Goal: Information Seeking & Learning: Learn about a topic

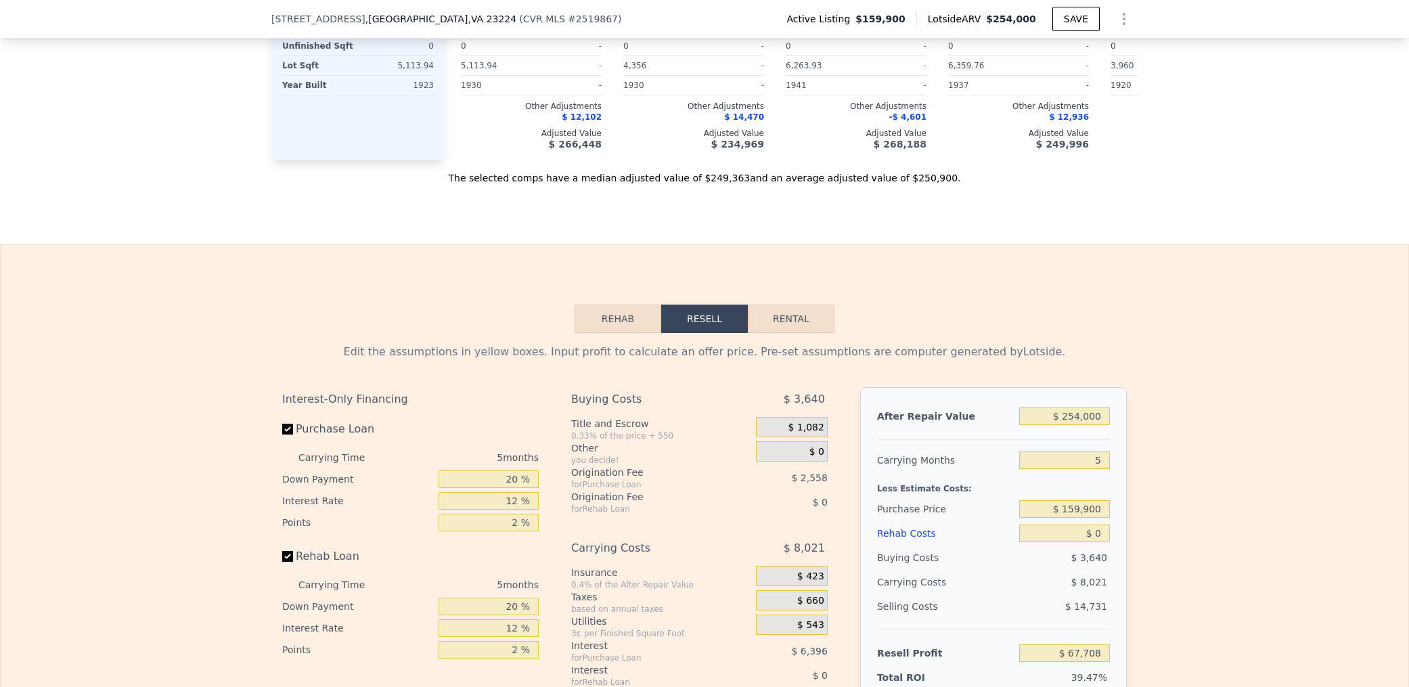
scroll to position [1792, 0]
click at [631, 312] on button "Rehab" at bounding box center [618, 316] width 87 height 28
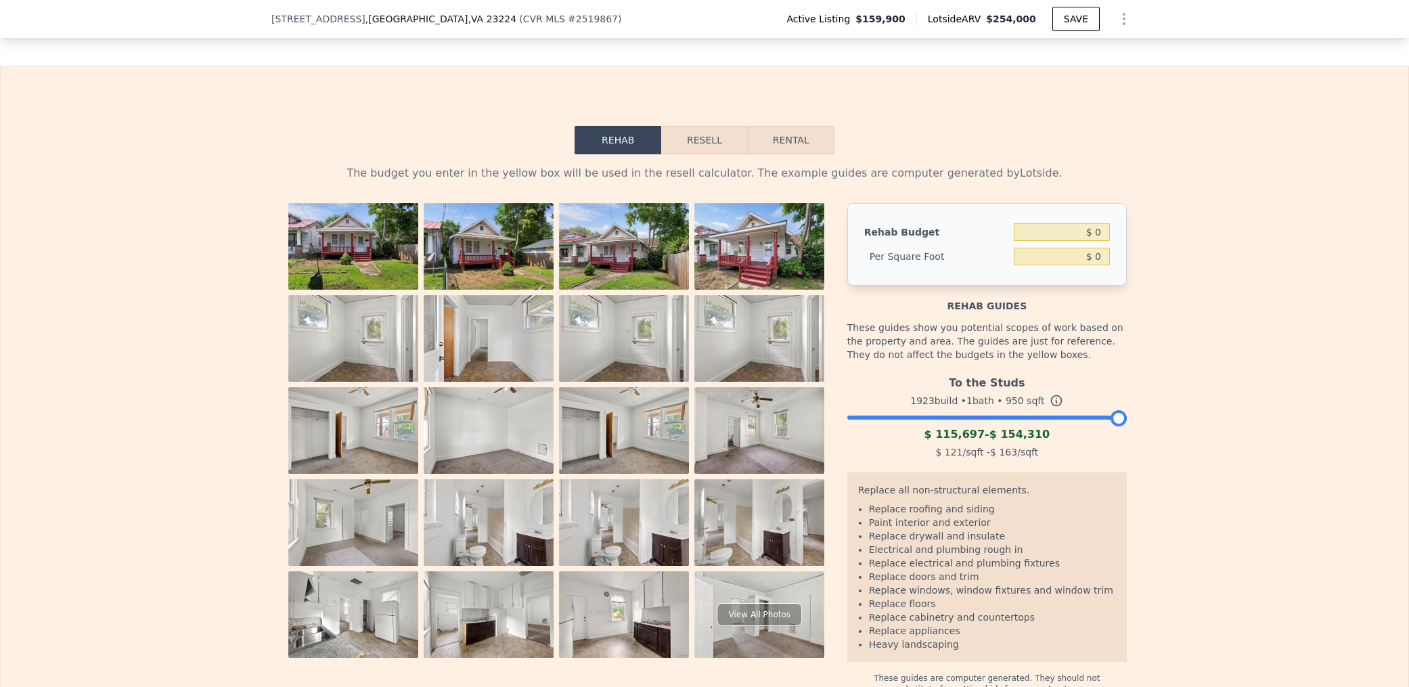
scroll to position [1969, 0]
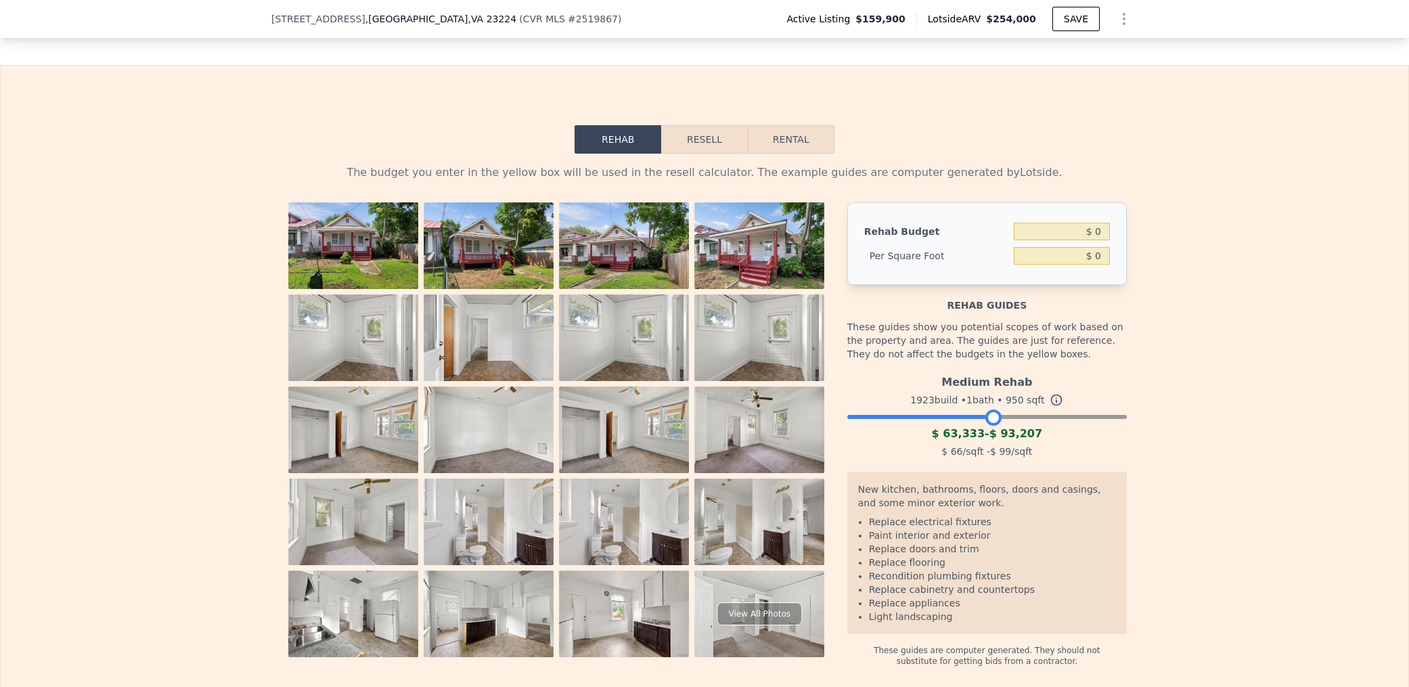
drag, startPoint x: 1113, startPoint y: 414, endPoint x: 988, endPoint y: 434, distance: 127.4
click at [988, 434] on div "Medium Rehab 1923 build • 1 bath • 950 sqft $ 63,333 - $ 93,207 $ 66 /sqft - $ …" at bounding box center [987, 415] width 280 height 92
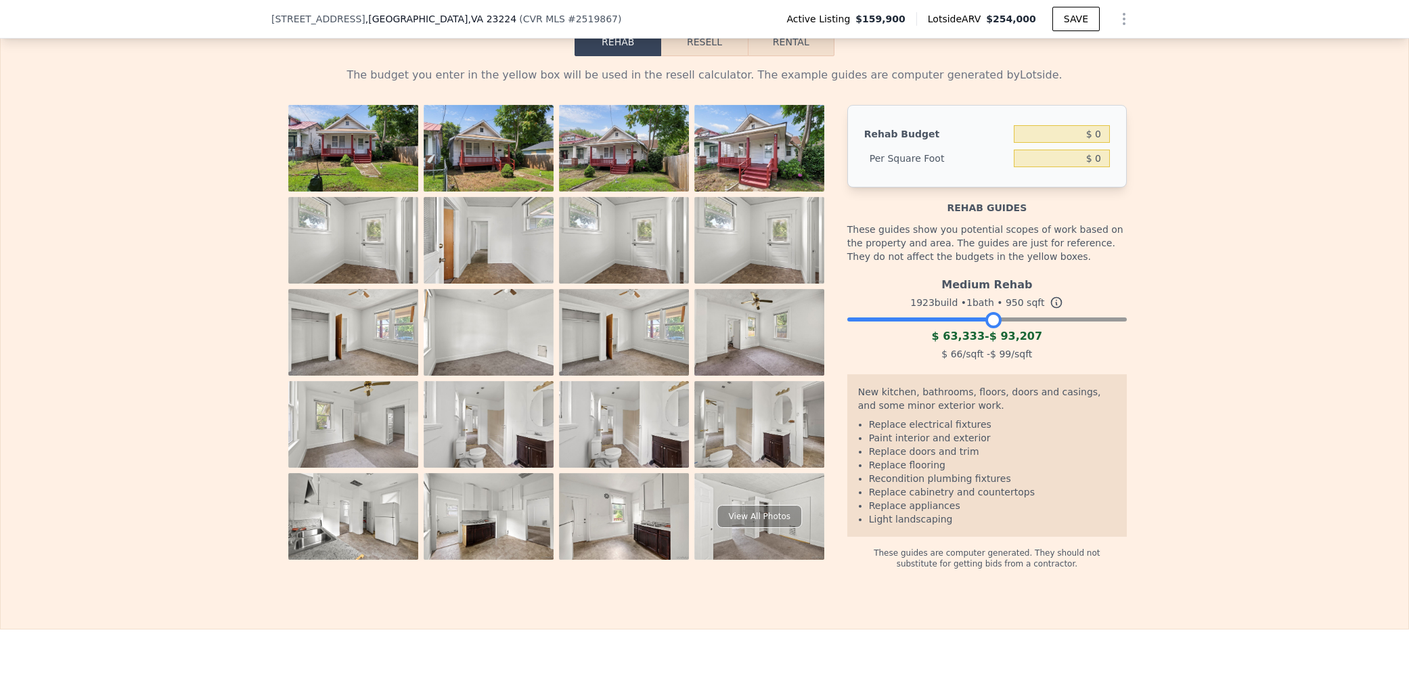
scroll to position [2067, 0]
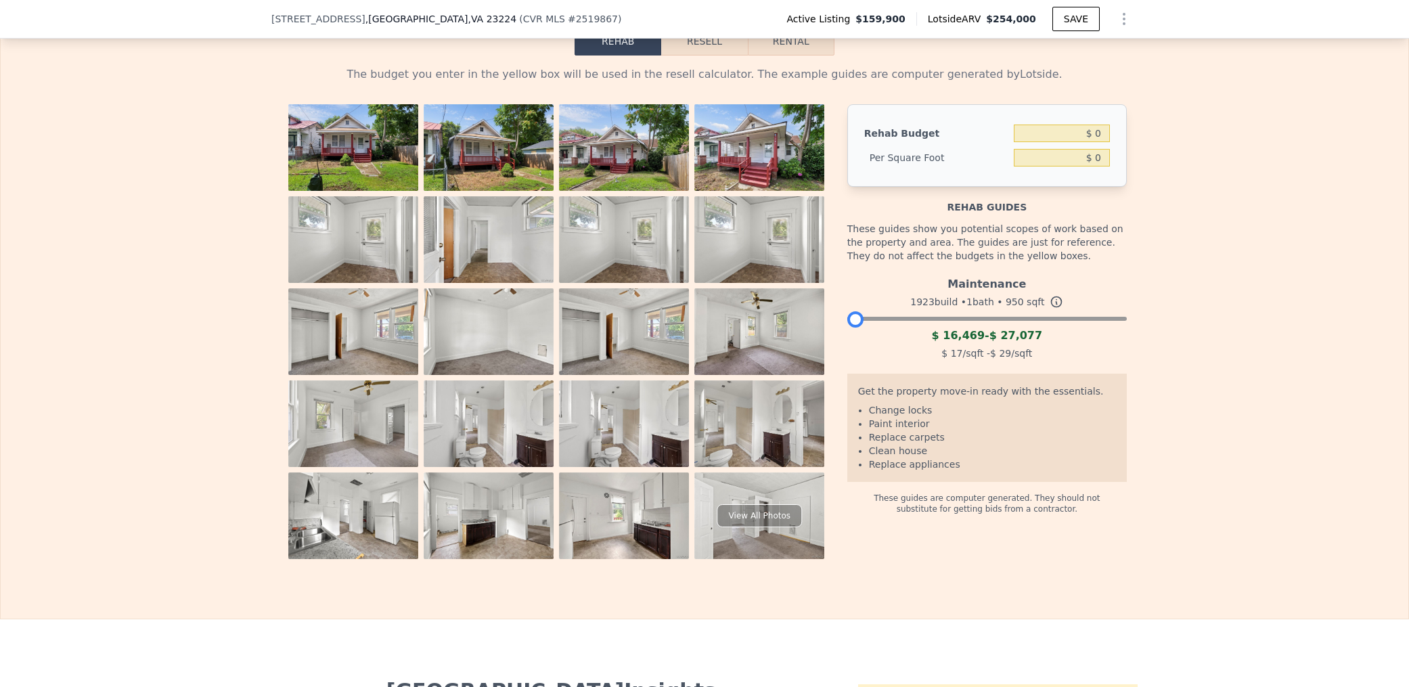
drag, startPoint x: 994, startPoint y: 315, endPoint x: 820, endPoint y: 305, distance: 174.2
click at [823, 307] on div "View All Photos Rehab Budget $ 0 Per Square Foot $ 0 Rehab guides These guides …" at bounding box center [704, 331] width 845 height 455
click at [753, 511] on div "View All Photos" at bounding box center [759, 515] width 85 height 23
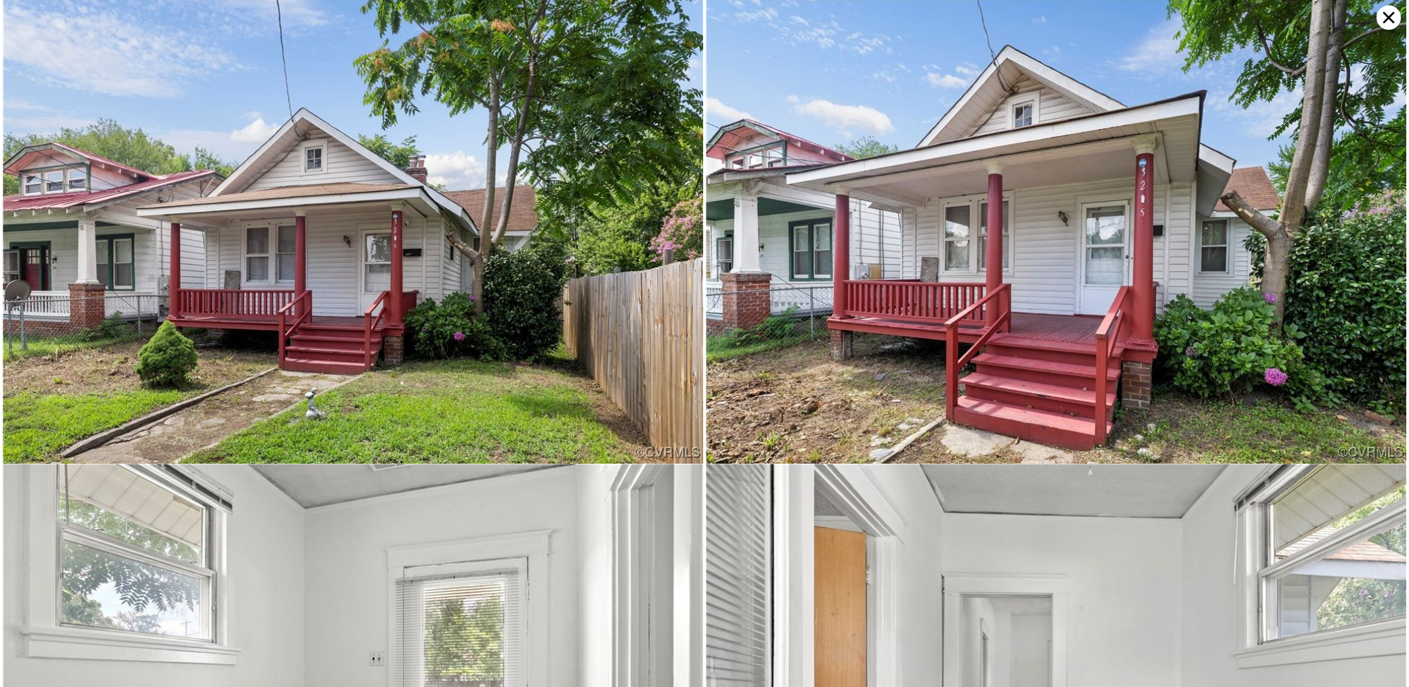
scroll to position [465, 0]
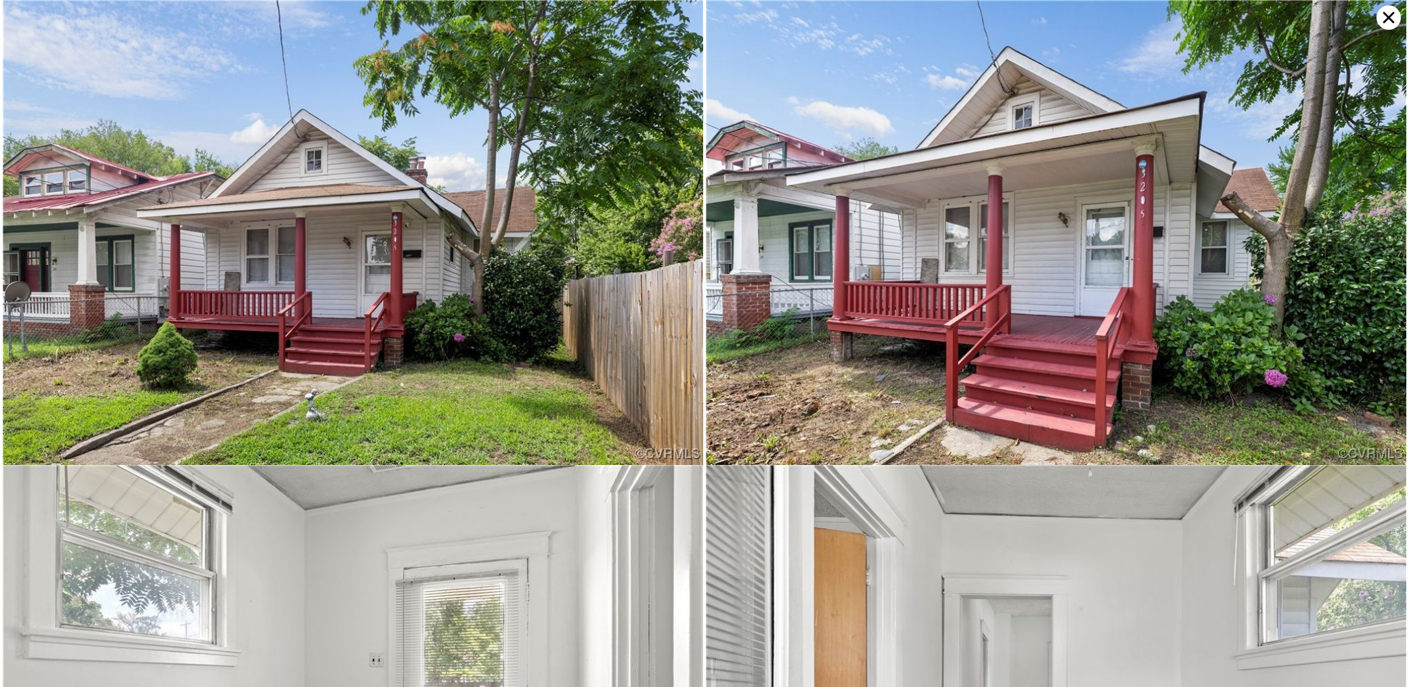
click at [1389, 21] on icon at bounding box center [1389, 17] width 24 height 24
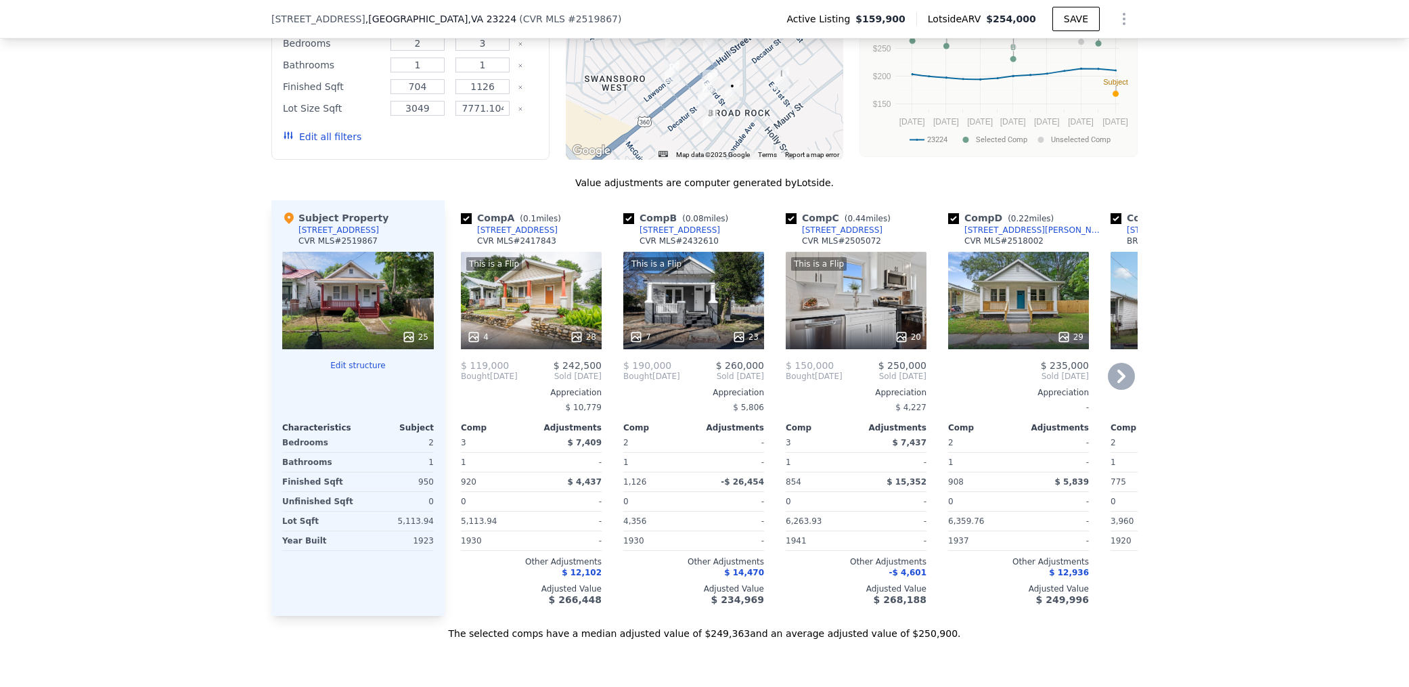
scroll to position [1373, 0]
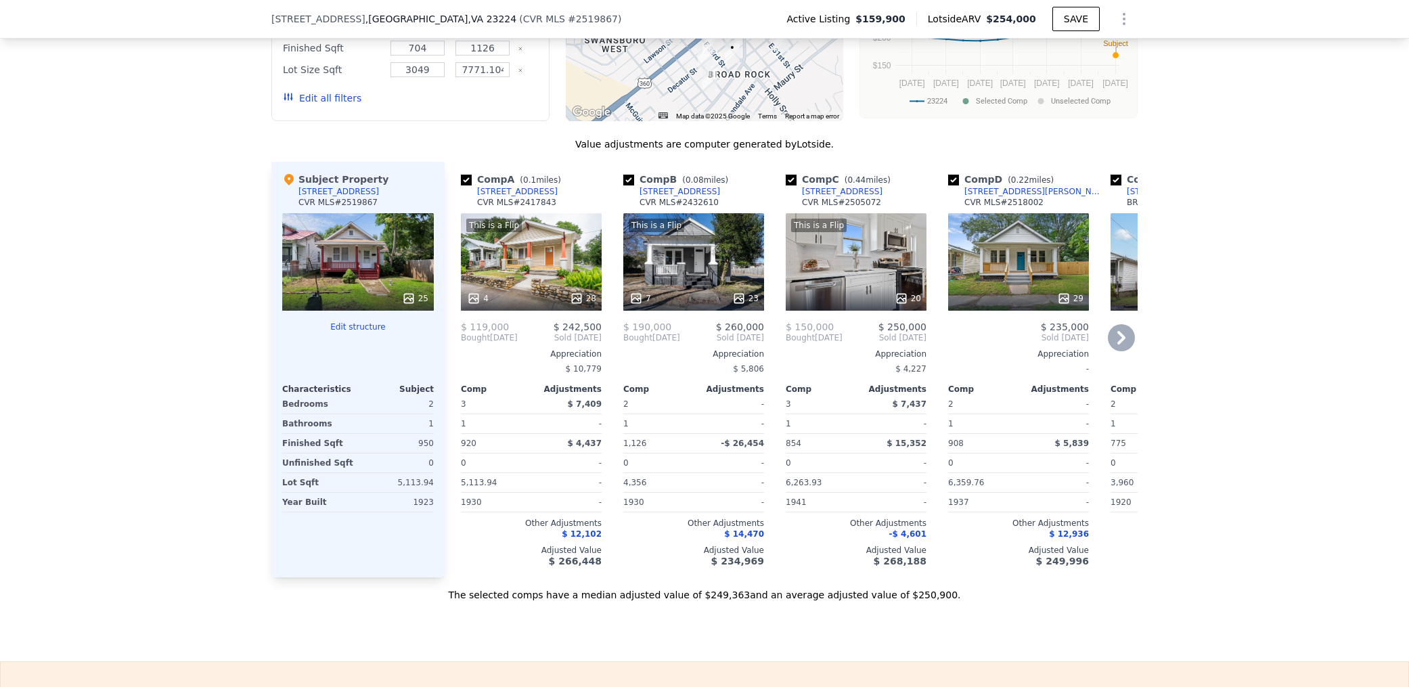
click at [1126, 342] on icon at bounding box center [1121, 337] width 27 height 27
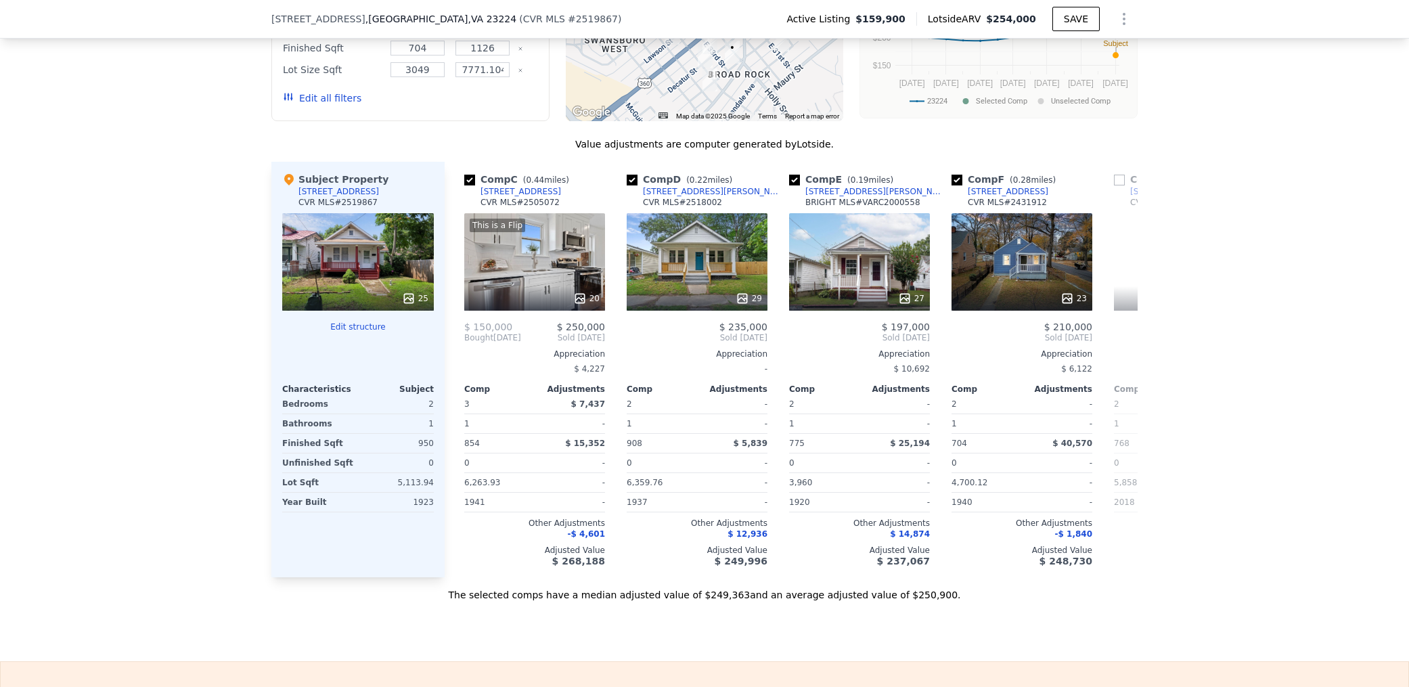
scroll to position [0, 325]
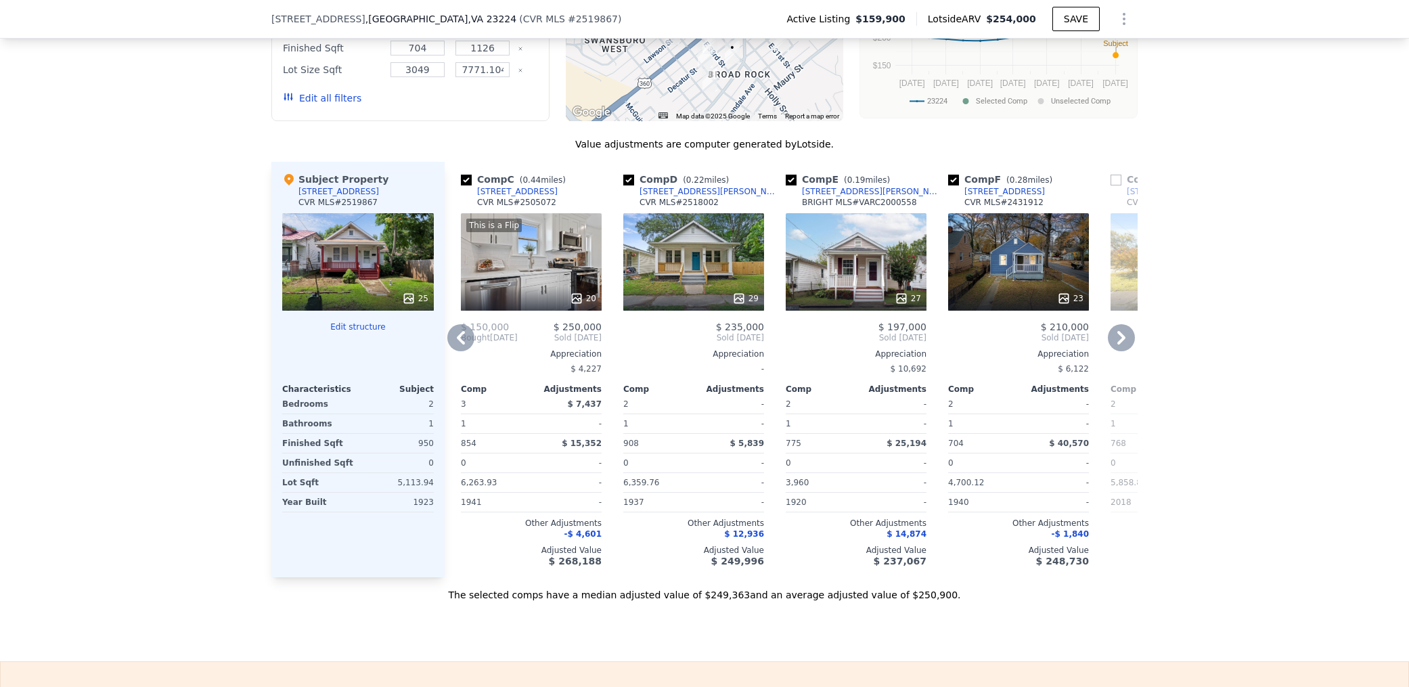
click at [1123, 336] on icon at bounding box center [1121, 338] width 8 height 14
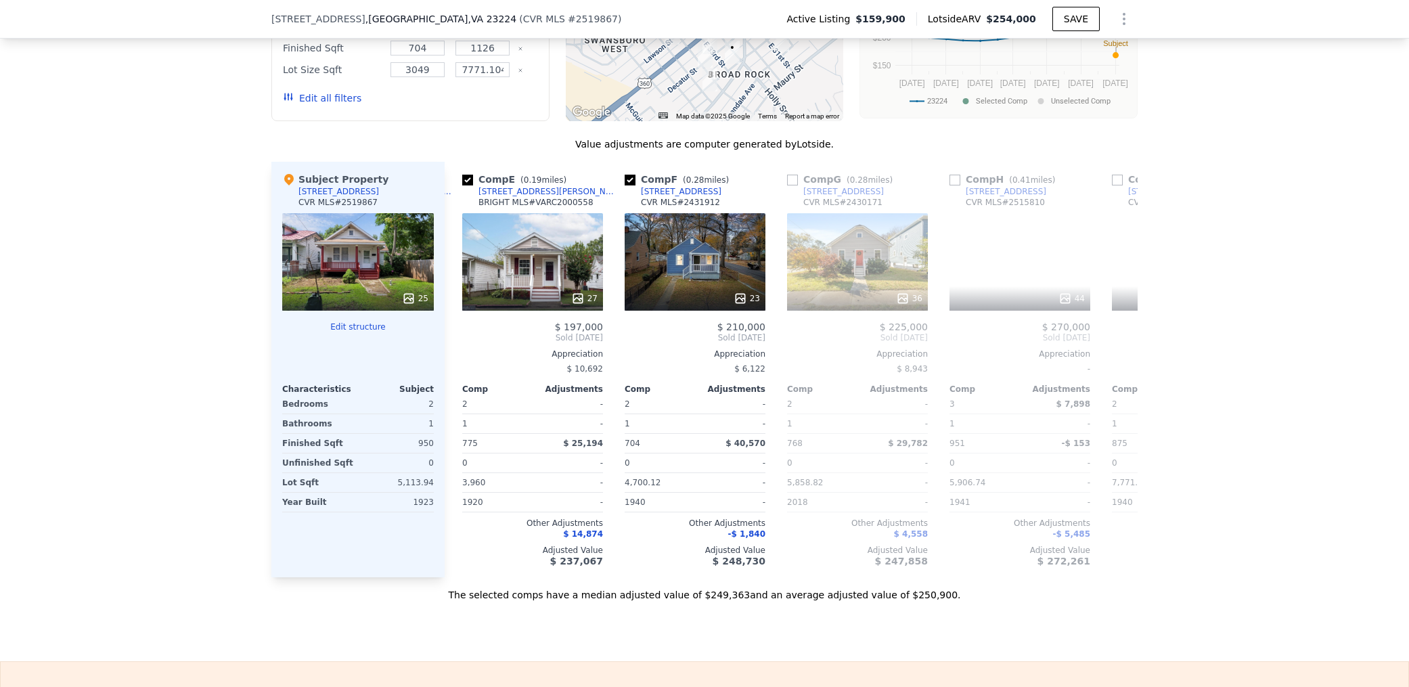
scroll to position [0, 650]
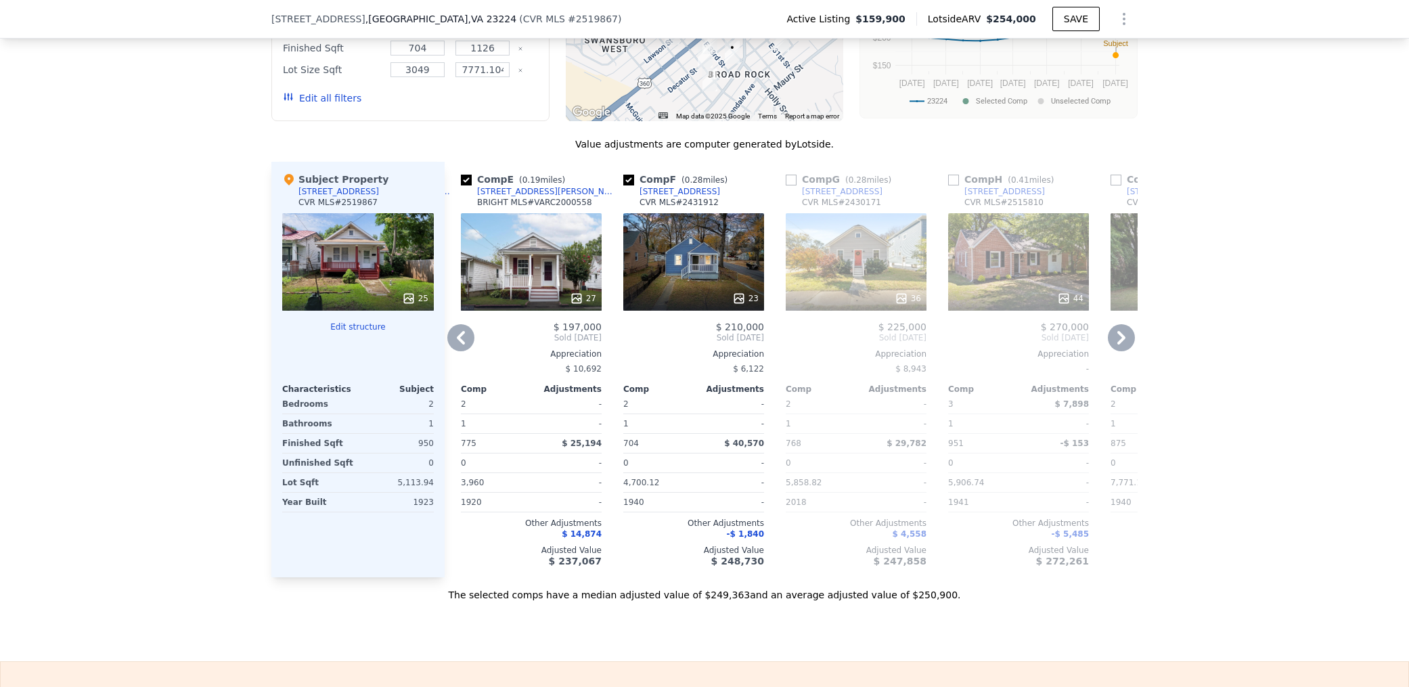
click at [458, 338] on icon at bounding box center [460, 337] width 27 height 27
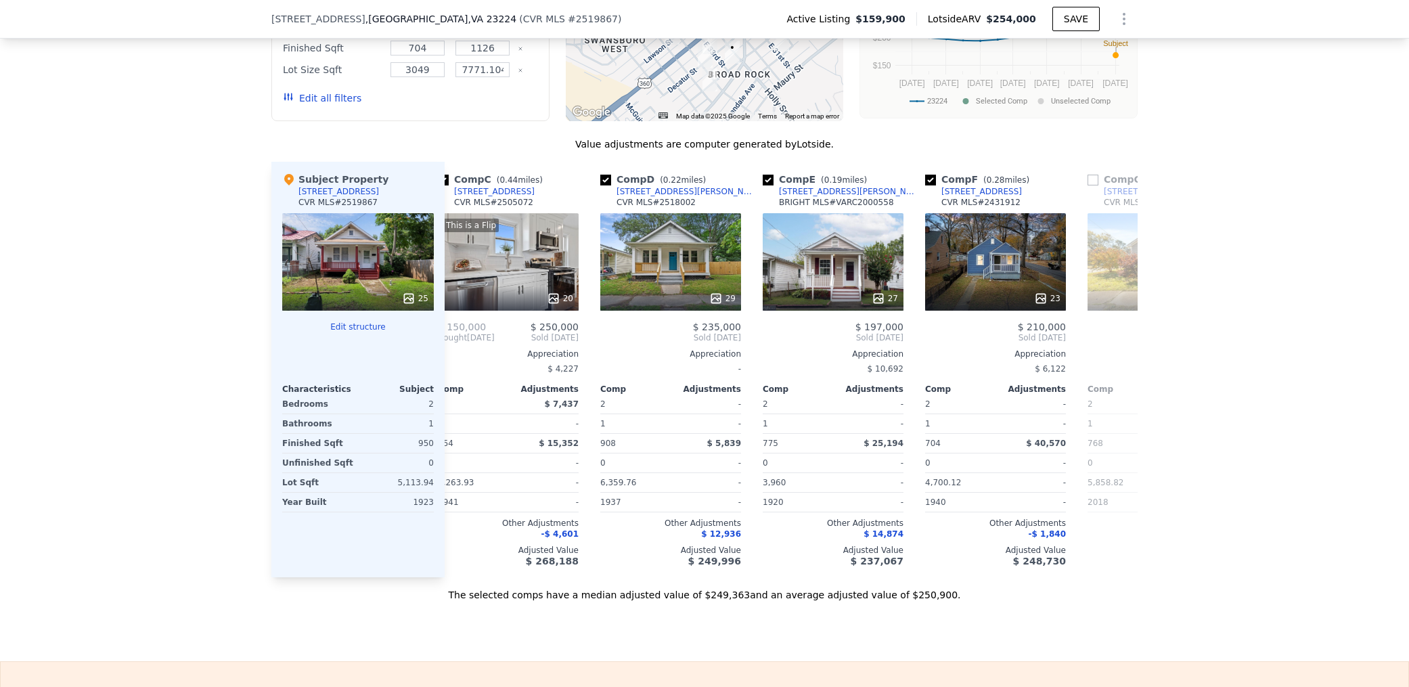
scroll to position [0, 325]
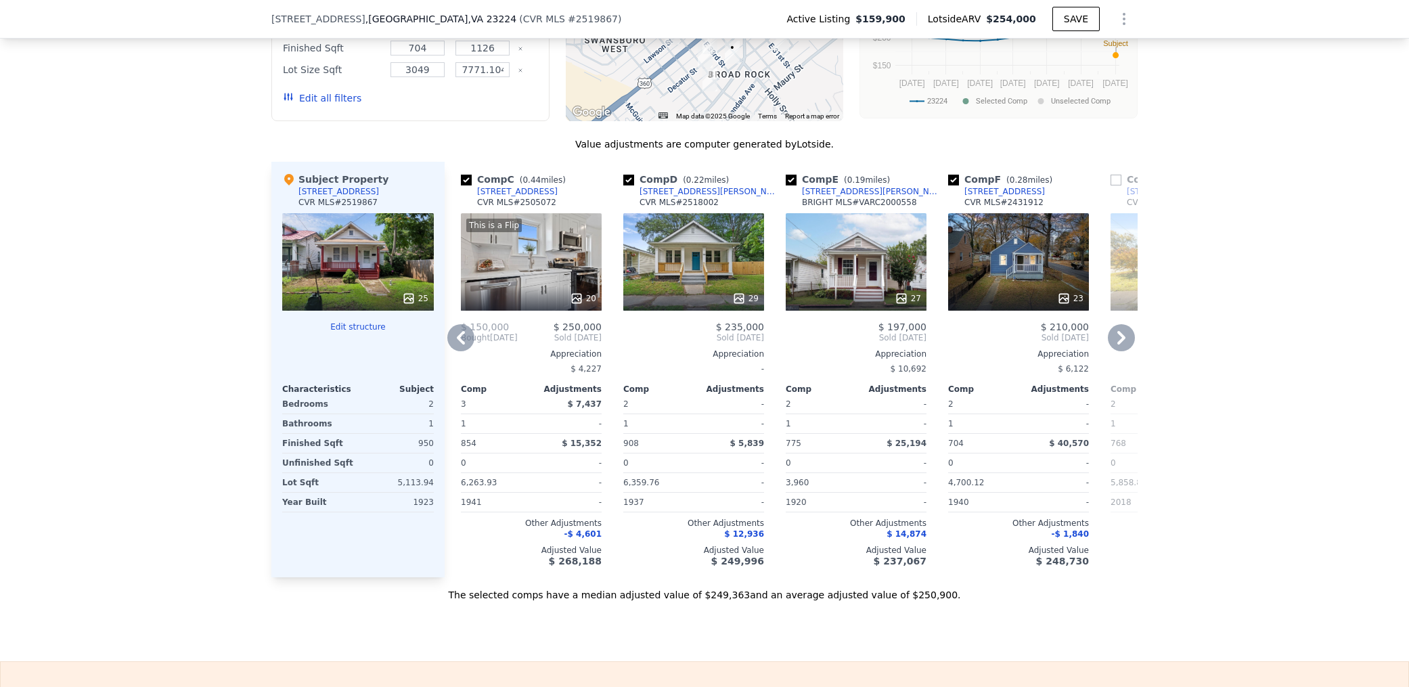
click at [456, 337] on icon at bounding box center [460, 337] width 27 height 27
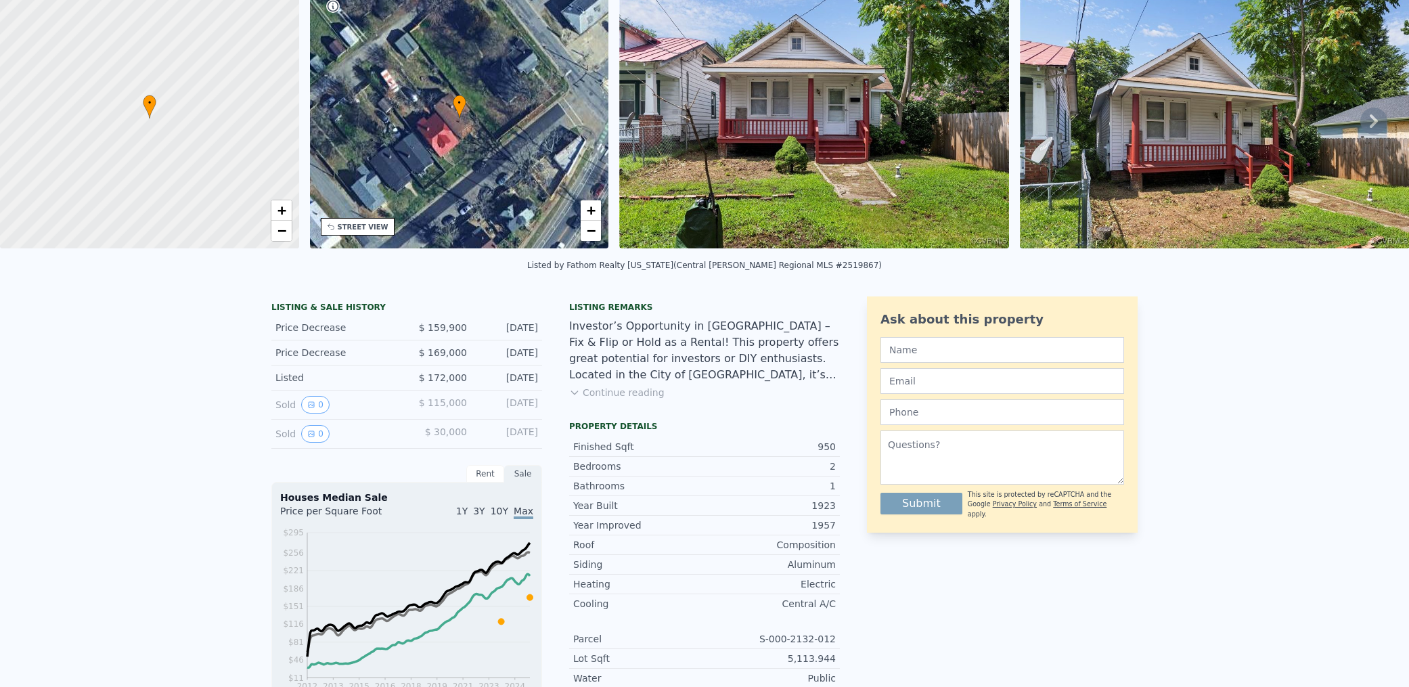
scroll to position [0, 0]
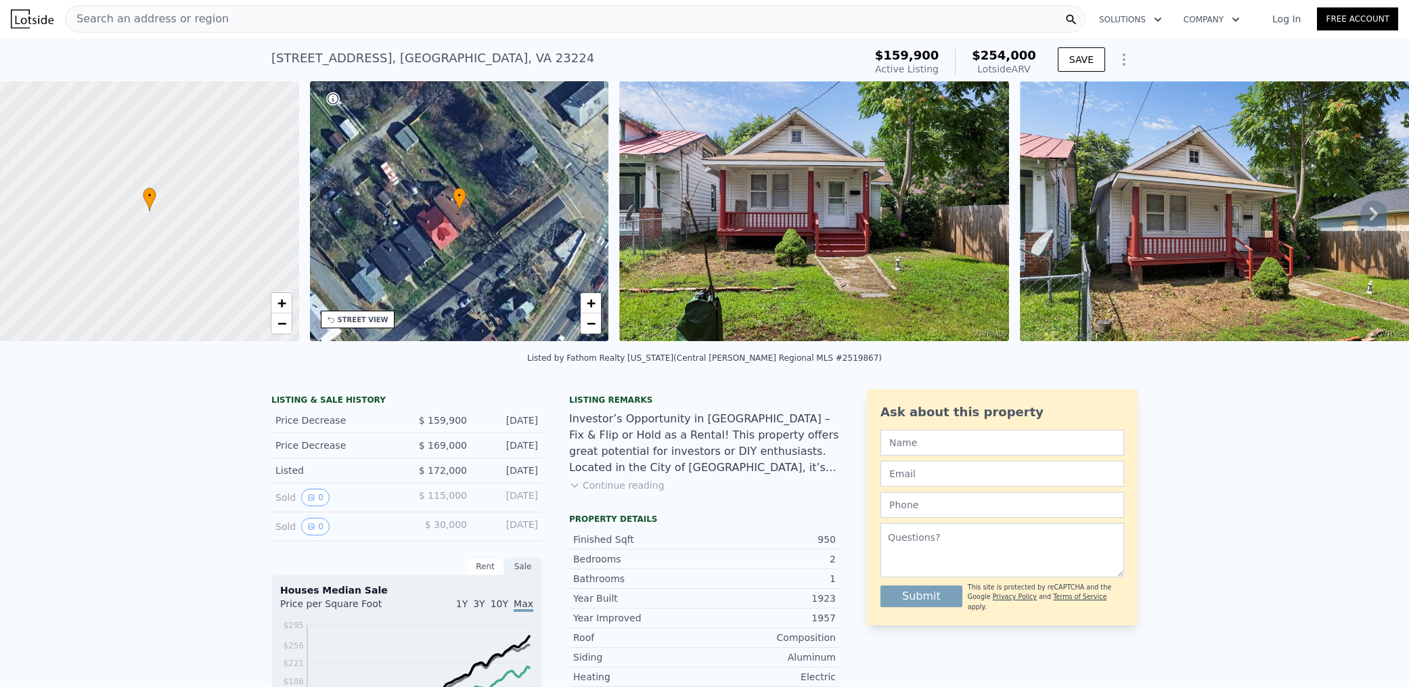
click at [1373, 215] on icon at bounding box center [1374, 214] width 8 height 14
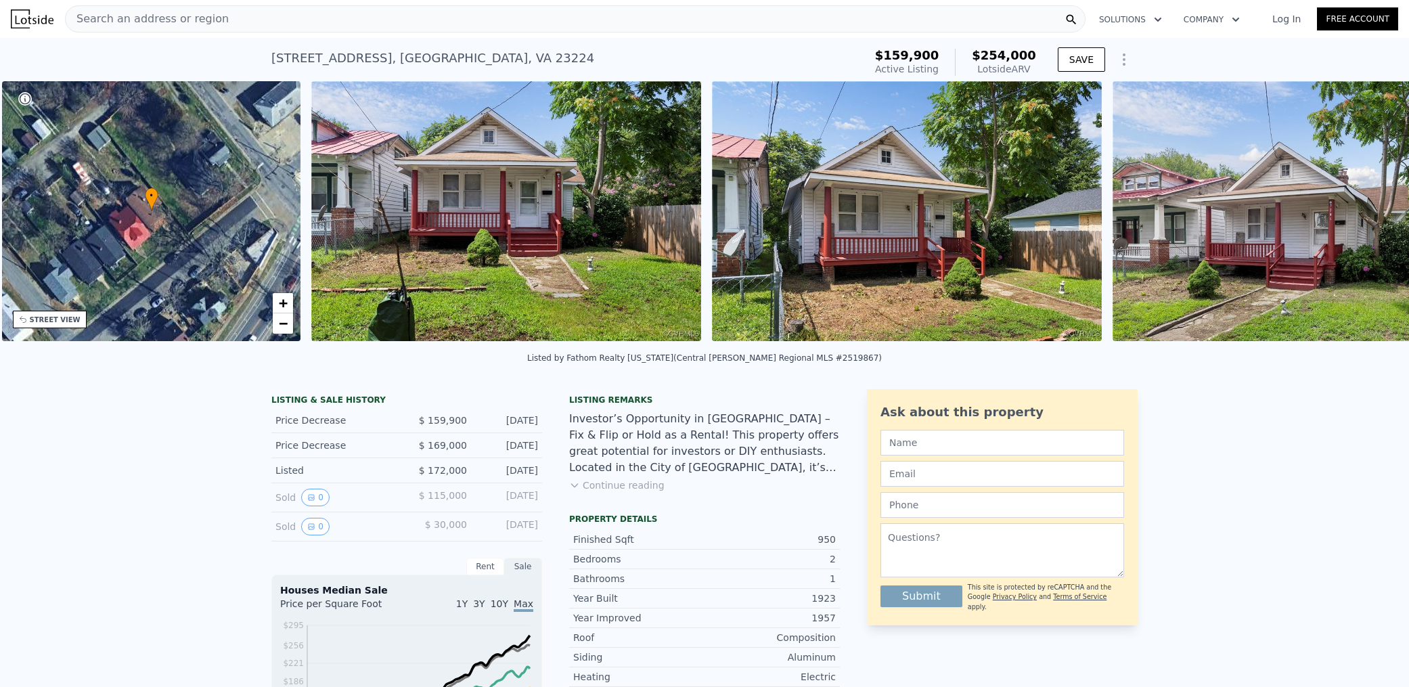
click at [1373, 215] on img at bounding box center [1308, 211] width 390 height 260
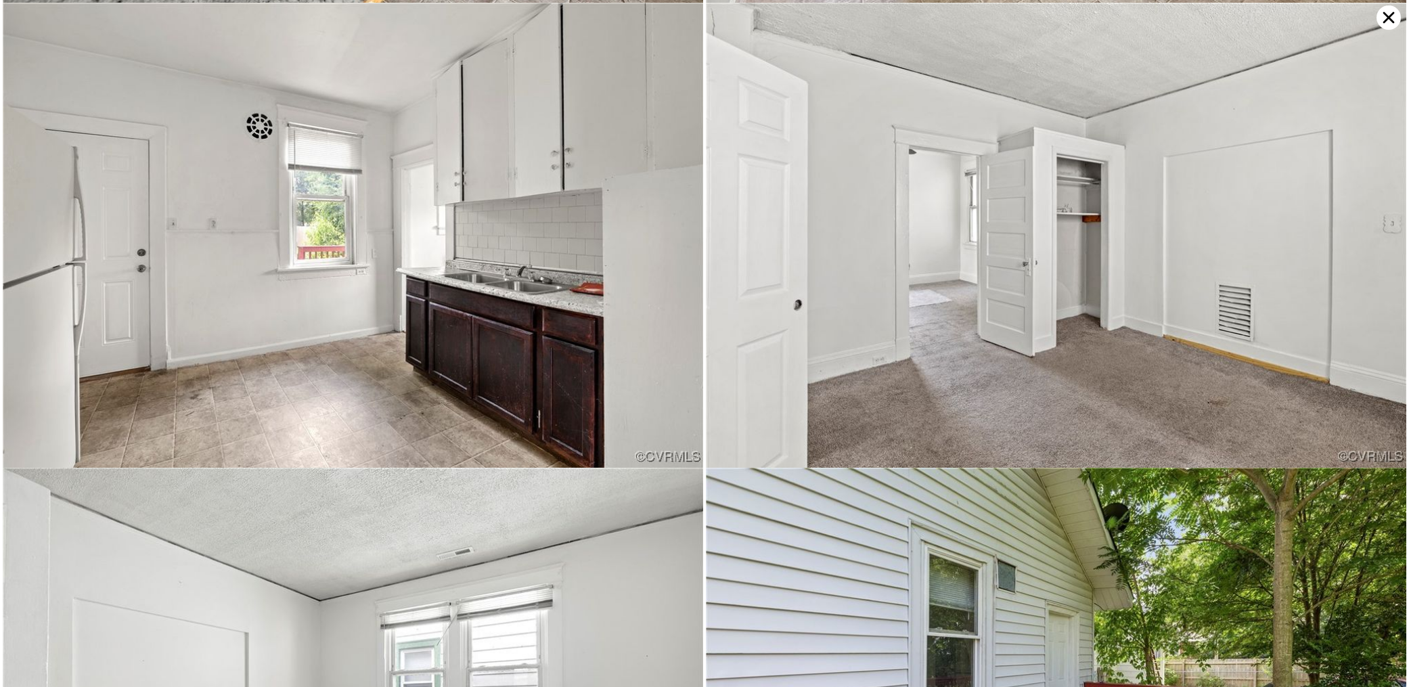
scroll to position [4185, 0]
